Goal: Information Seeking & Learning: Learn about a topic

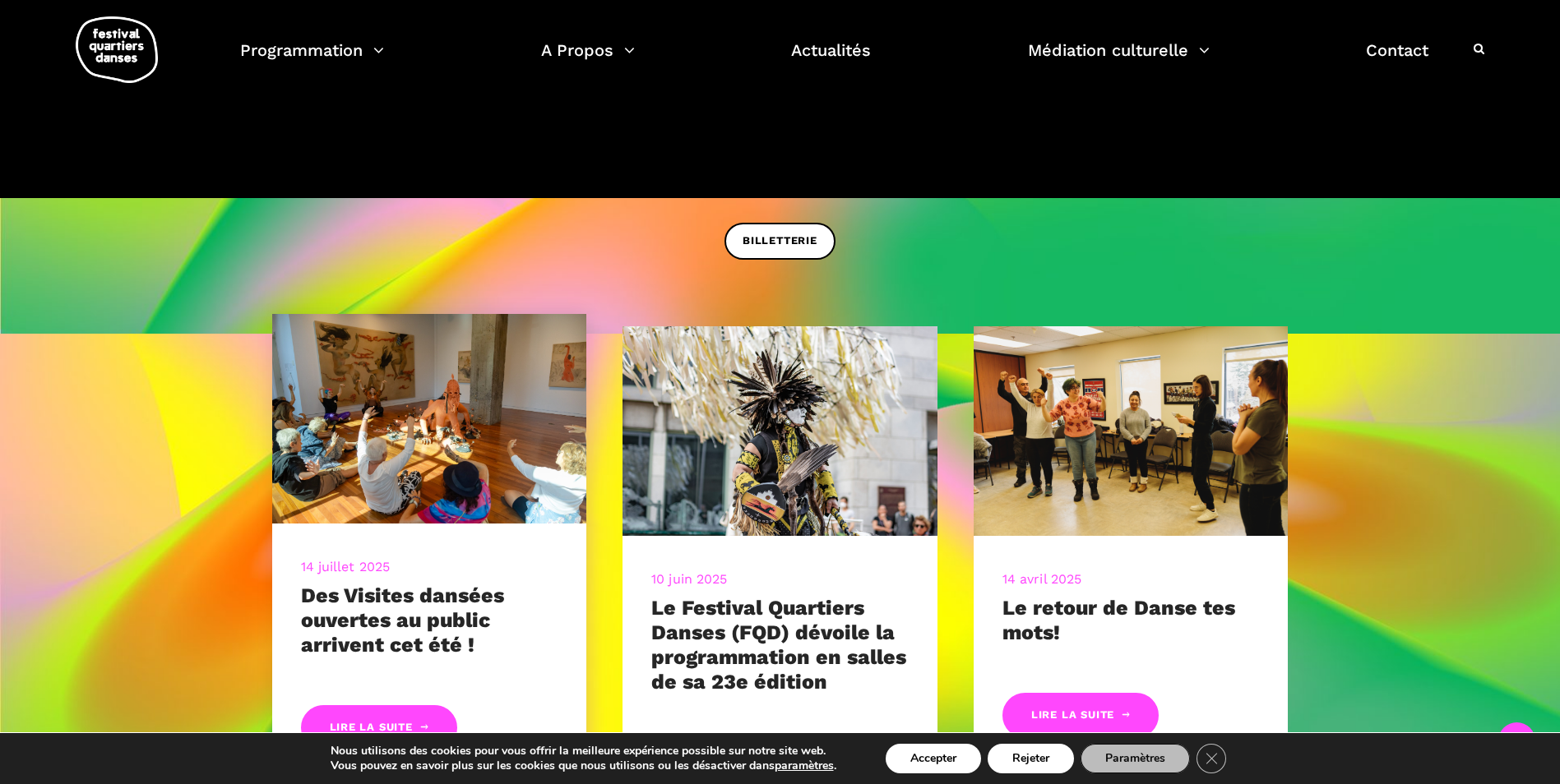
scroll to position [822, 0]
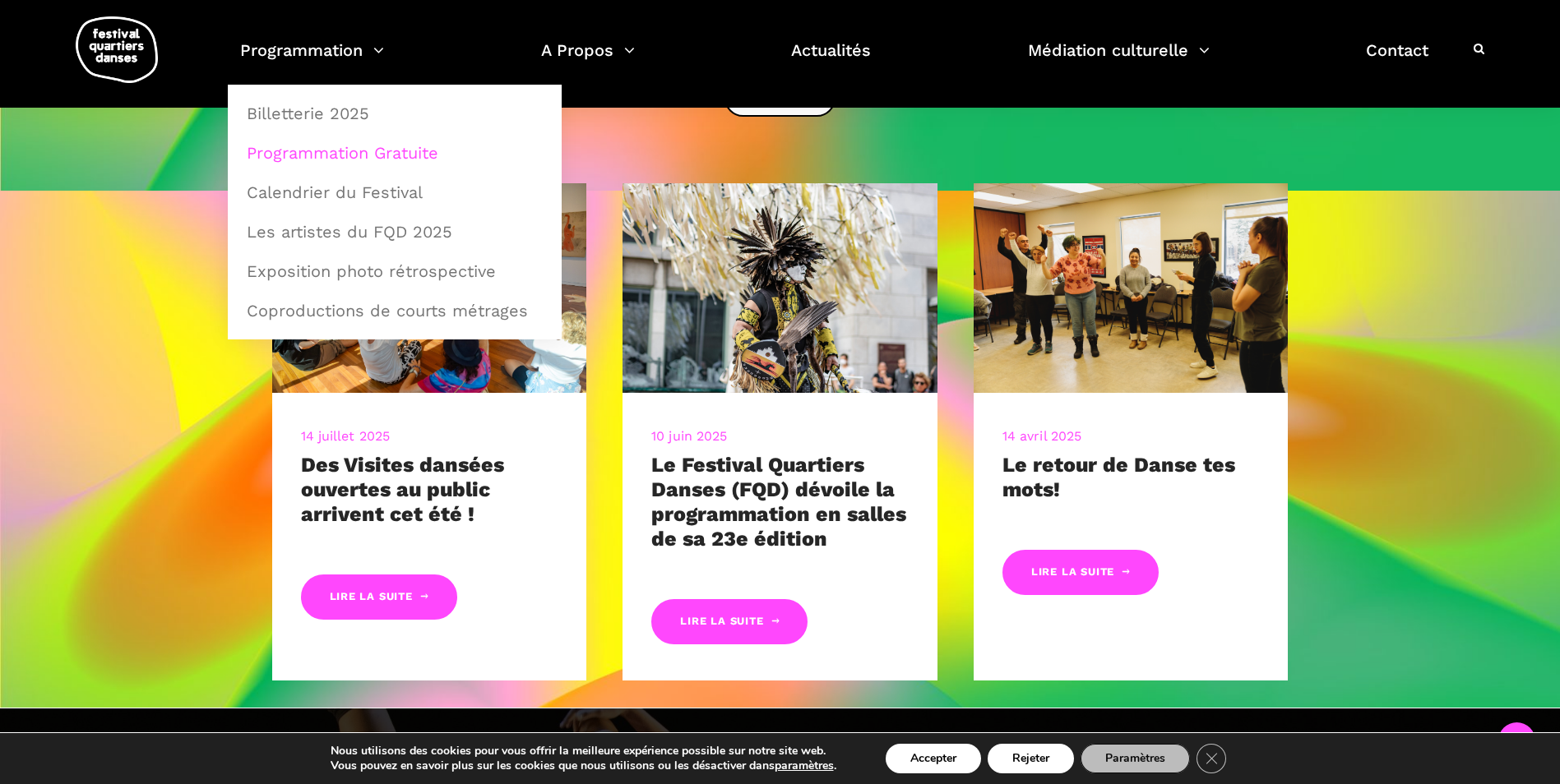
click at [345, 147] on link "Programmation Gratuite" at bounding box center [394, 152] width 315 height 38
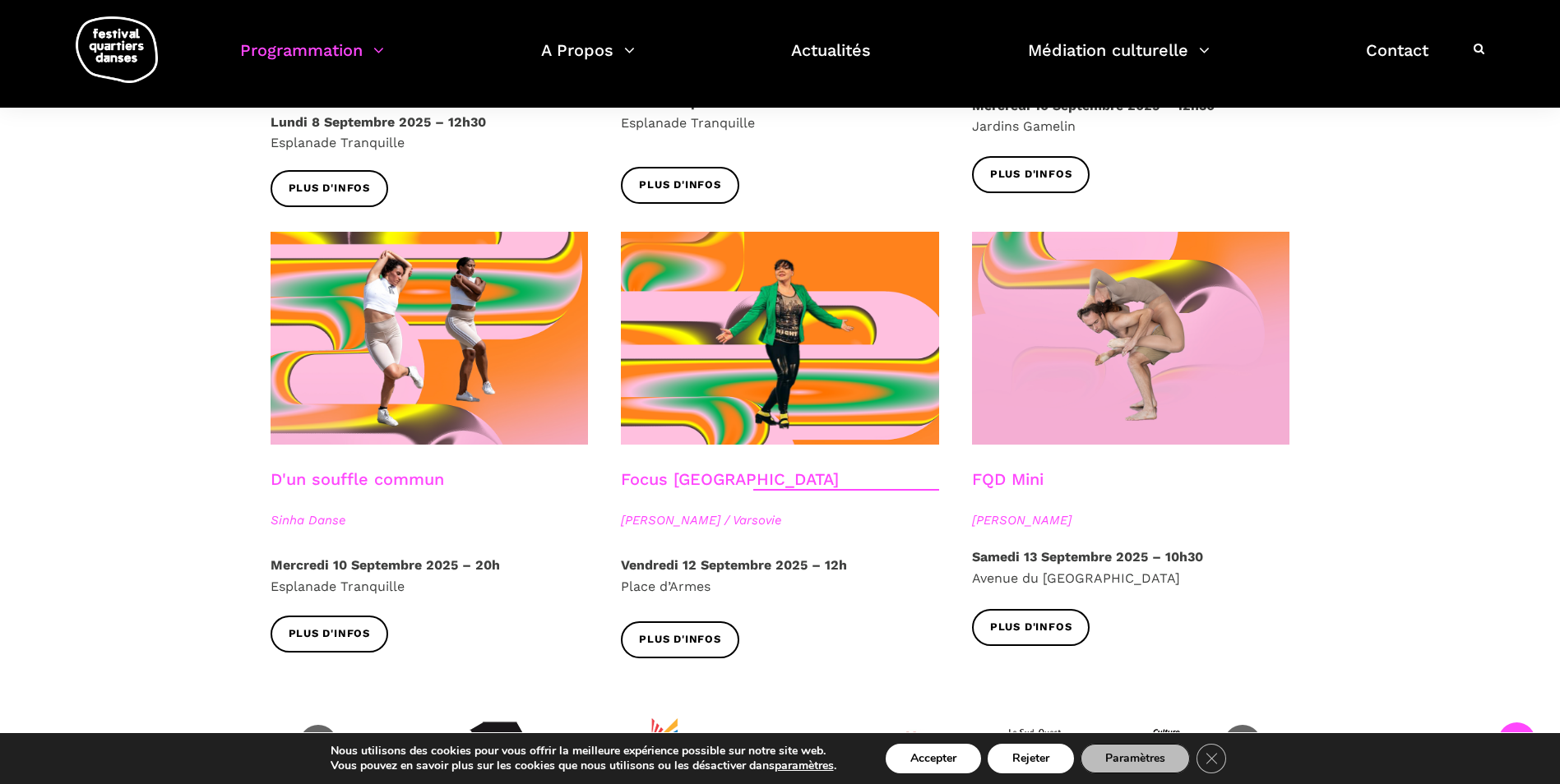
scroll to position [1726, 0]
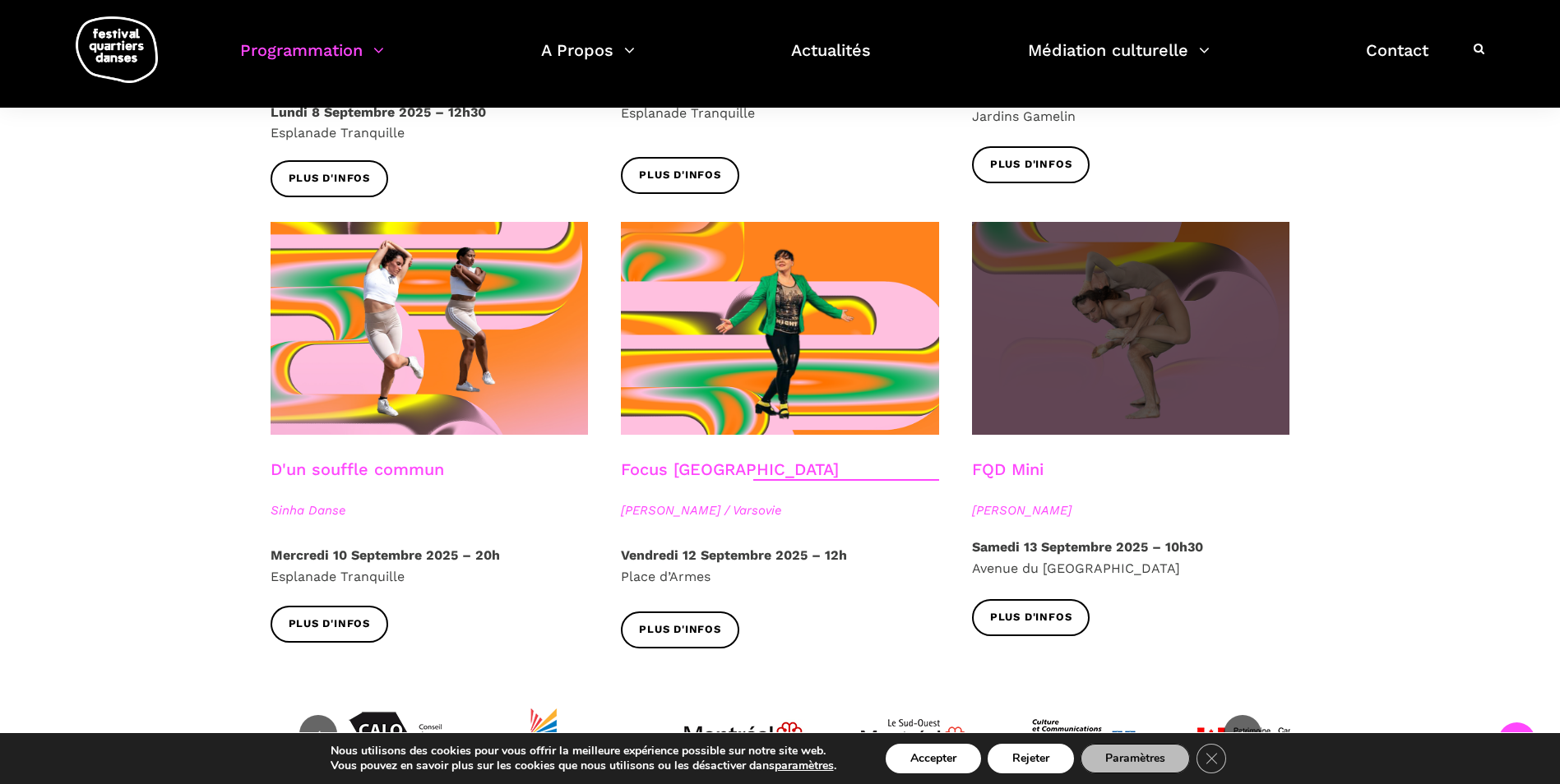
click at [1187, 367] on span at bounding box center [1131, 328] width 318 height 212
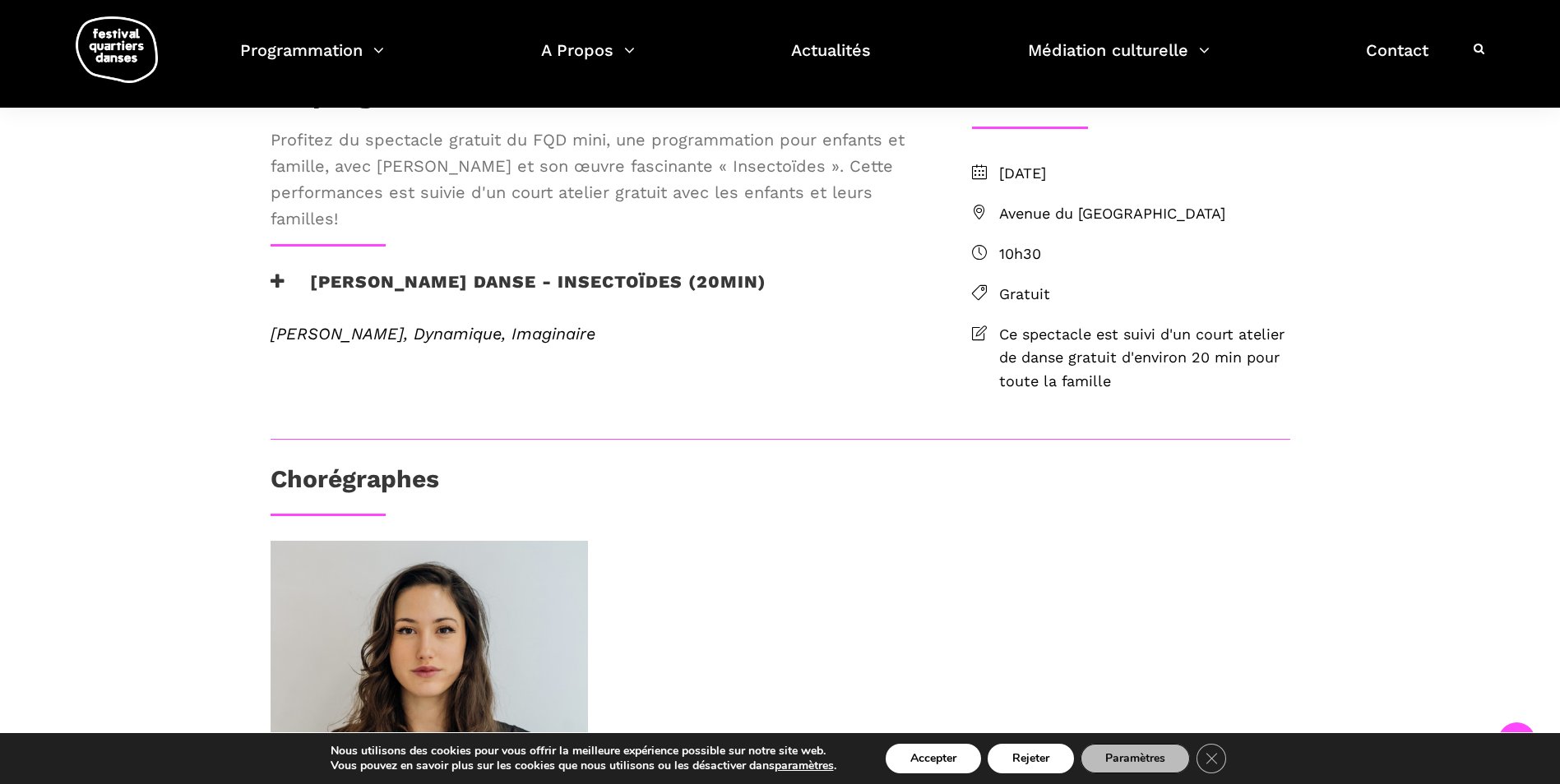
scroll to position [329, 0]
